Goal: Information Seeking & Learning: Learn about a topic

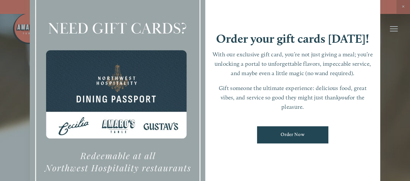
click at [395, 29] on div at bounding box center [205, 90] width 410 height 181
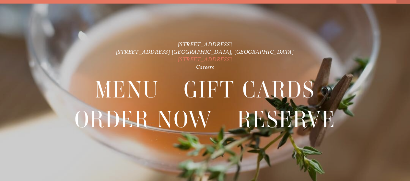
scroll to position [13, 0]
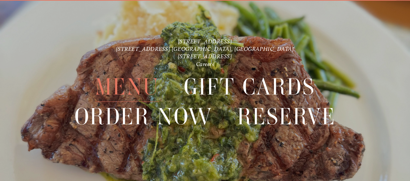
click at [121, 86] on span "Menu" at bounding box center [127, 87] width 64 height 30
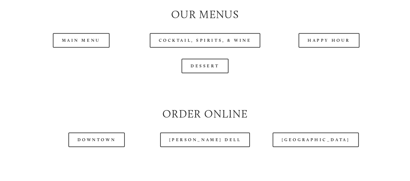
scroll to position [616, 0]
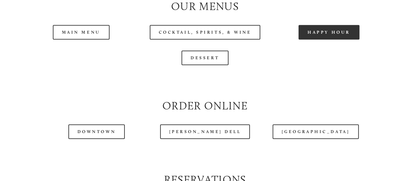
click at [322, 40] on link "Happy Hour" at bounding box center [329, 32] width 61 height 15
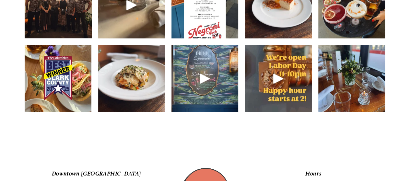
scroll to position [940, 0]
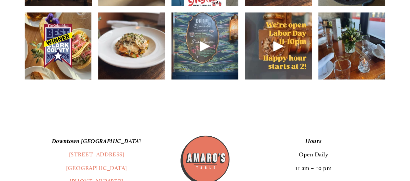
click at [138, 66] on img at bounding box center [131, 45] width 67 height 89
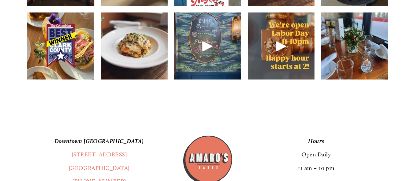
scroll to position [929, 0]
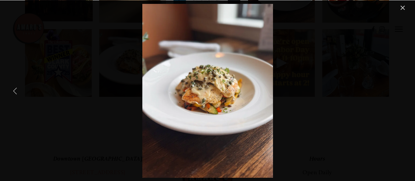
click at [136, 119] on div "Savor your favorites from our seasonal menu this week, new fall dishes coming s…" at bounding box center [207, 91] width 399 height 174
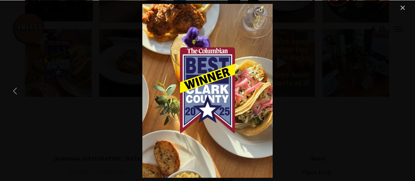
click at [14, 93] on link "Previous Item" at bounding box center [15, 91] width 14 height 14
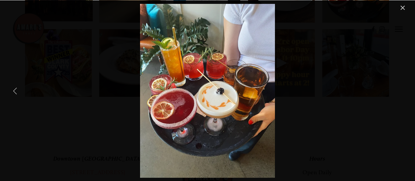
click at [14, 92] on link "Previous Item" at bounding box center [15, 91] width 14 height 14
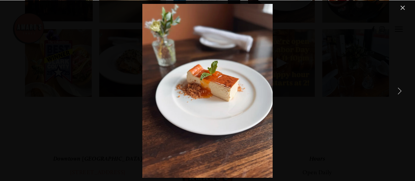
click at [404, 6] on link "Close" at bounding box center [403, 8] width 8 height 8
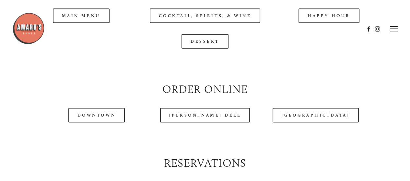
scroll to position [616, 0]
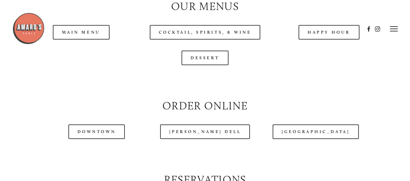
click at [84, 48] on header "Menu Order Now Visit Gallery 0" at bounding box center [205, 29] width 386 height 58
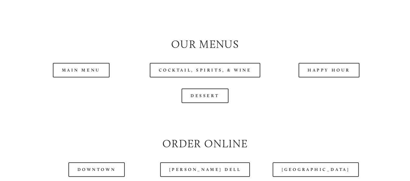
scroll to position [584, 0]
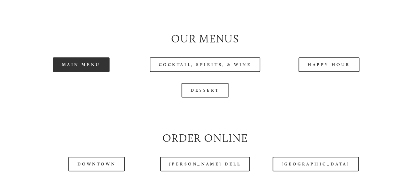
click at [91, 72] on link "Main Menu" at bounding box center [81, 64] width 57 height 15
